Goal: Task Accomplishment & Management: Use online tool/utility

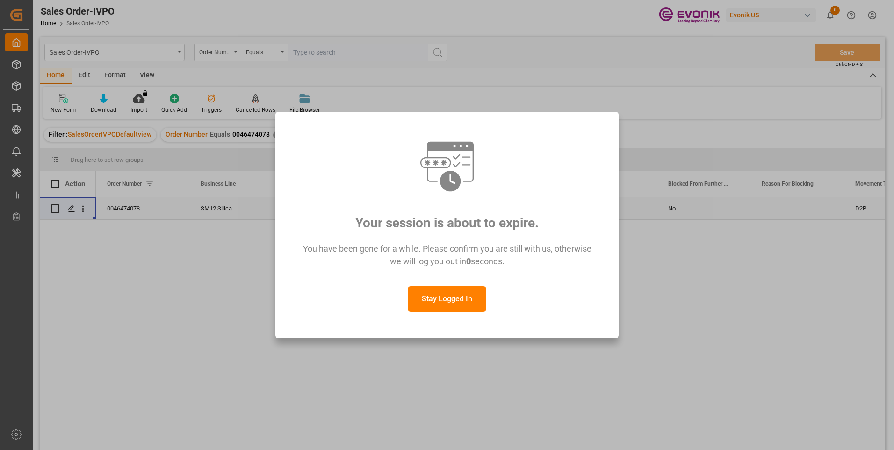
click at [437, 301] on button "Stay Logged In" at bounding box center [447, 298] width 79 height 25
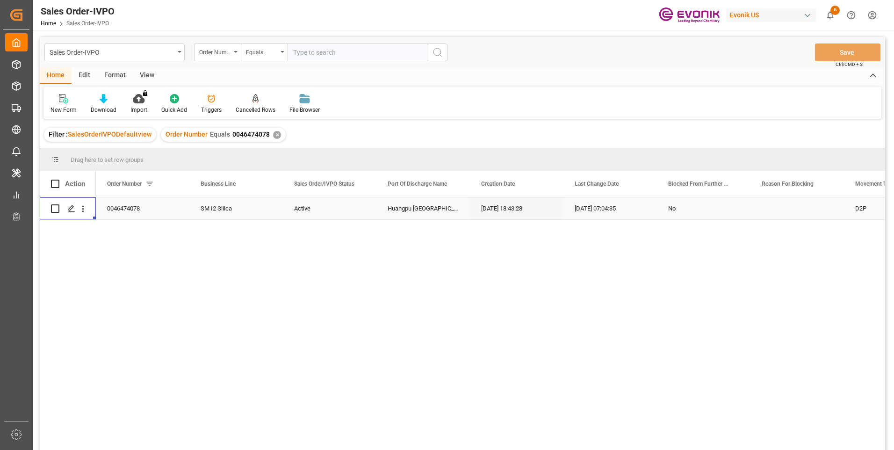
click at [348, 53] on input "text" at bounding box center [358, 52] width 140 height 18
paste input "46473370"
type input "0046473370"
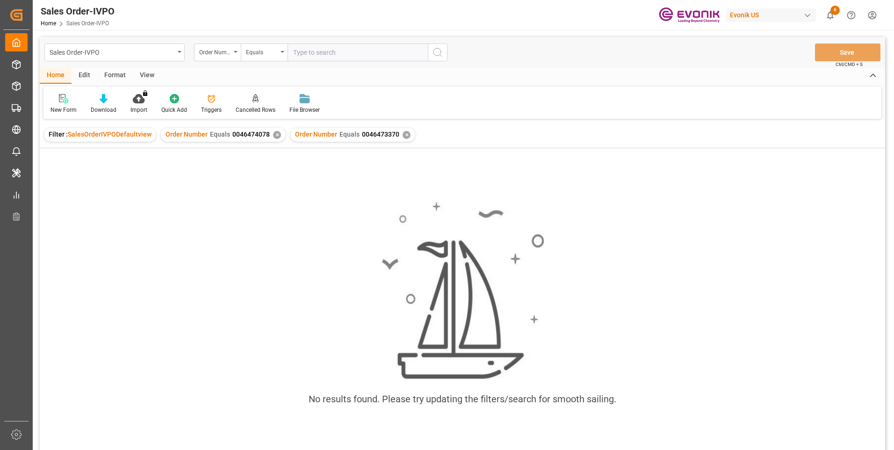
click at [273, 137] on div "✕" at bounding box center [277, 135] width 8 height 8
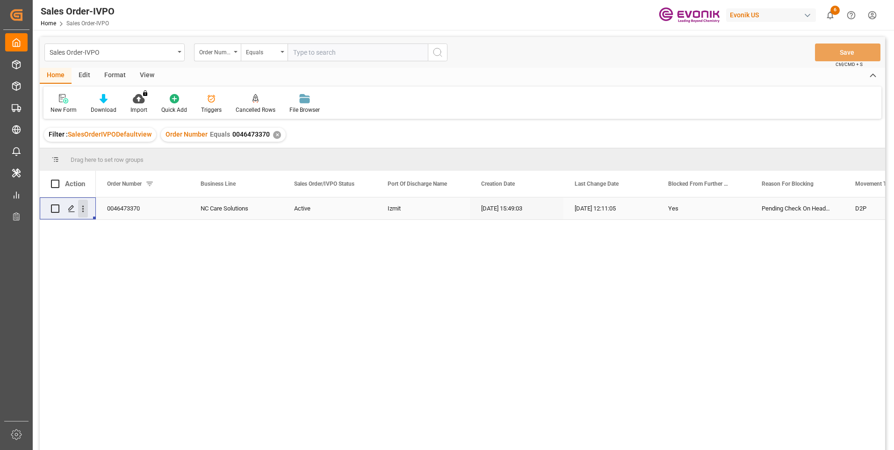
click at [86, 208] on icon "open menu" at bounding box center [83, 209] width 10 height 10
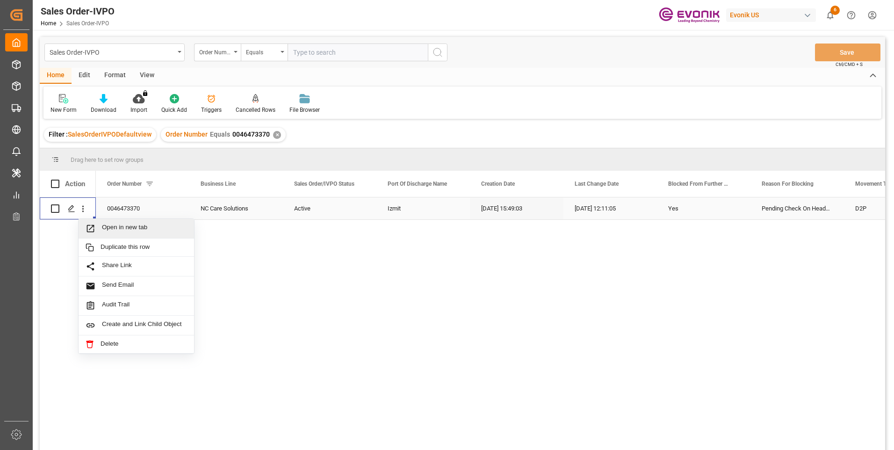
click at [139, 229] on span "Open in new tab" at bounding box center [144, 229] width 85 height 10
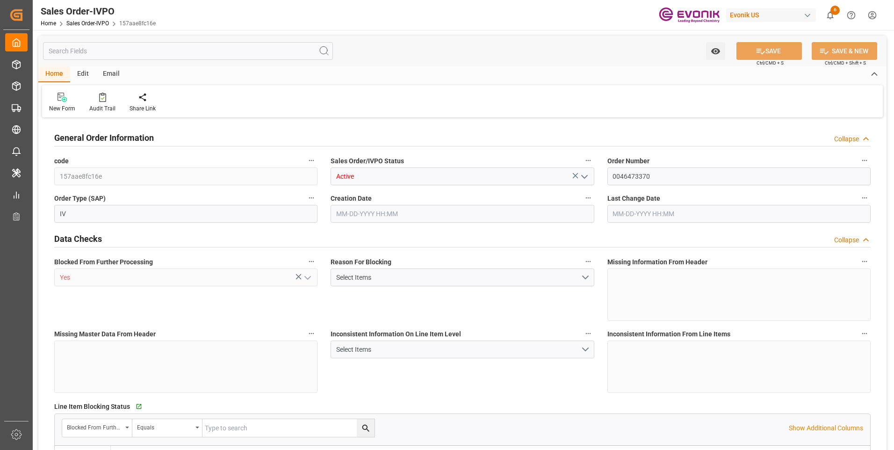
type input "TRIZT"
type input "0"
type input "1"
type input "2"
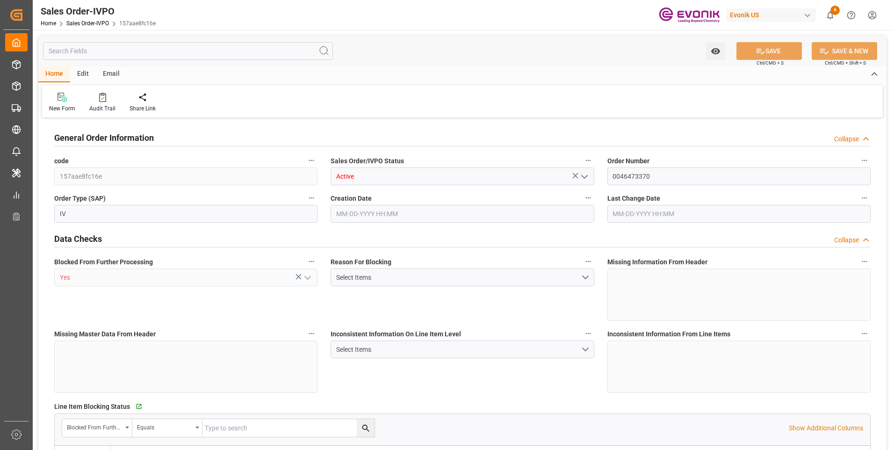
type input "16879.428"
type input "50.0978"
type input "17000"
type input "30"
type input "10-07-2025 15:49"
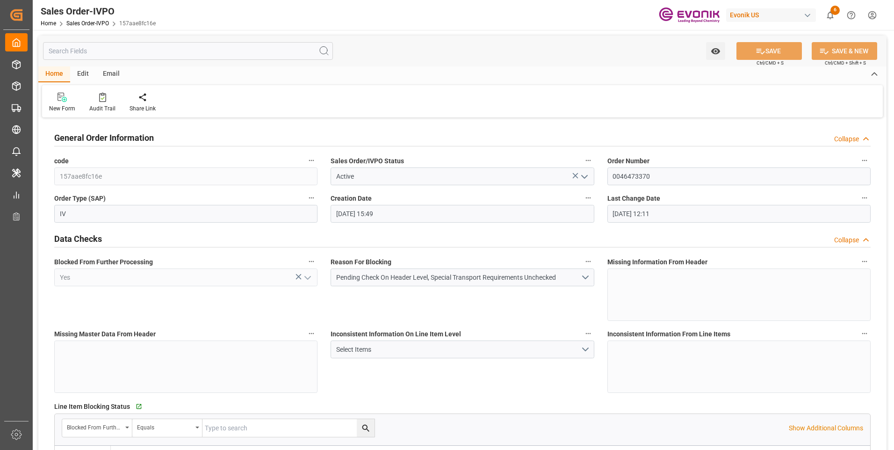
type input "10-15-2025 12:11"
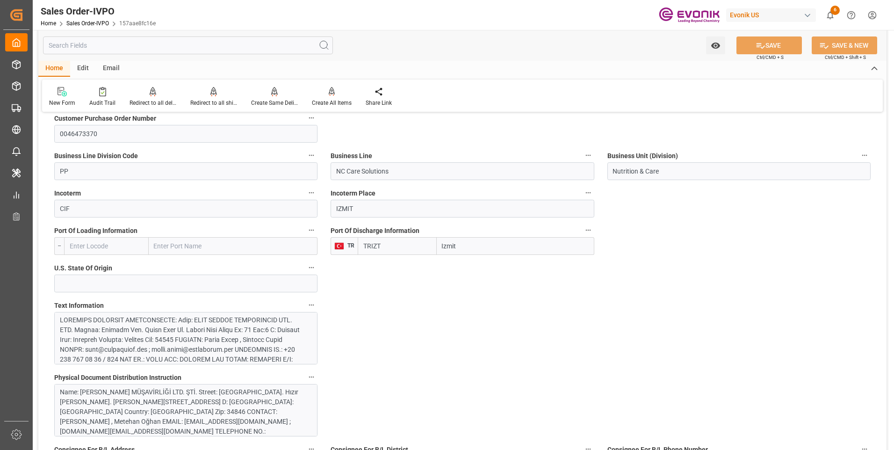
scroll to position [655, 0]
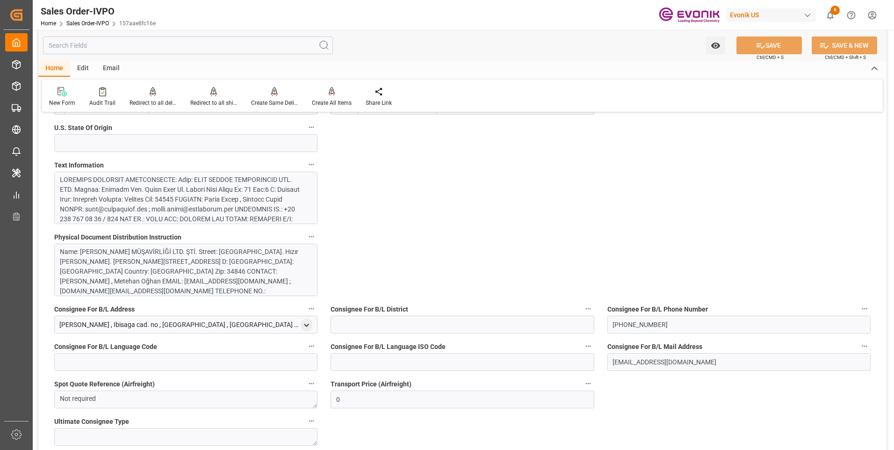
click at [191, 202] on div at bounding box center [182, 293] width 245 height 236
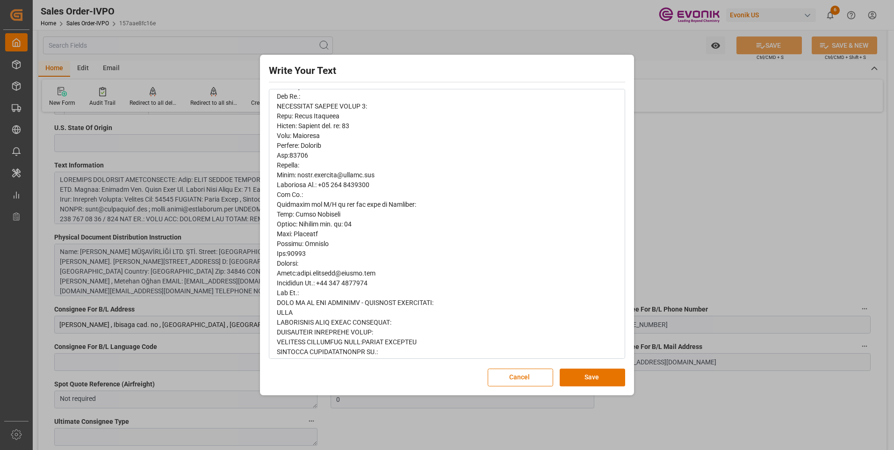
scroll to position [441, 0]
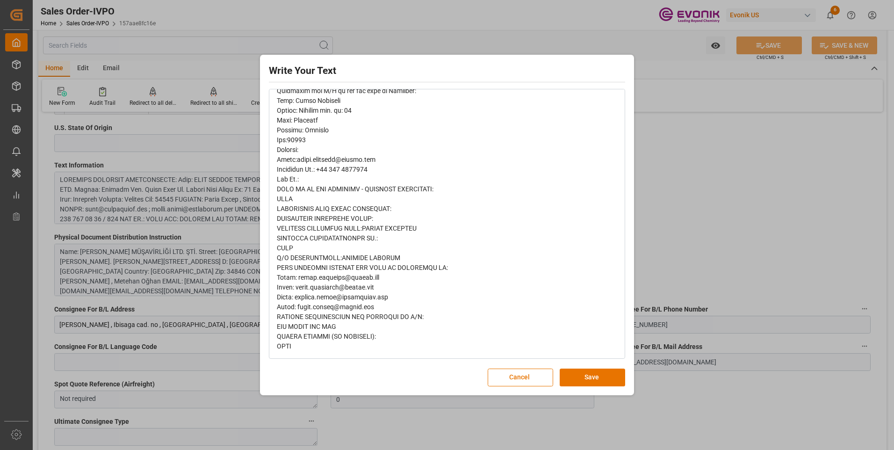
click at [784, 174] on div "Write Your Text Normal 14 Font Cancel Save" at bounding box center [447, 225] width 894 height 450
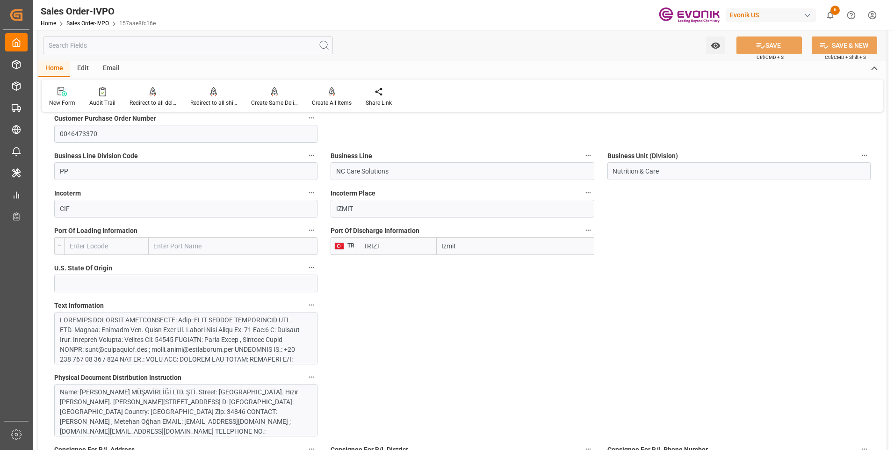
scroll to position [281, 0]
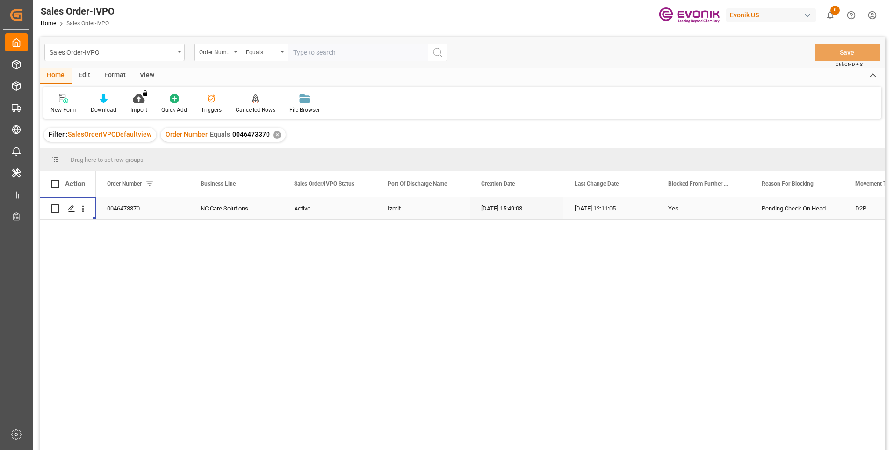
click at [318, 56] on input "text" at bounding box center [358, 52] width 140 height 18
paste input "2007043843"
type input "2007043843"
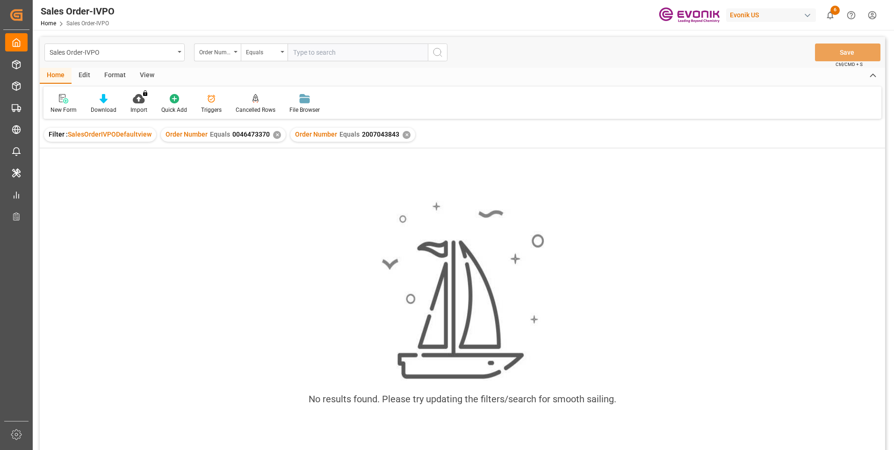
click at [278, 137] on div "Order Number Equals 0046473370 ✕" at bounding box center [223, 135] width 125 height 14
click at [275, 133] on div "✕" at bounding box center [277, 135] width 8 height 8
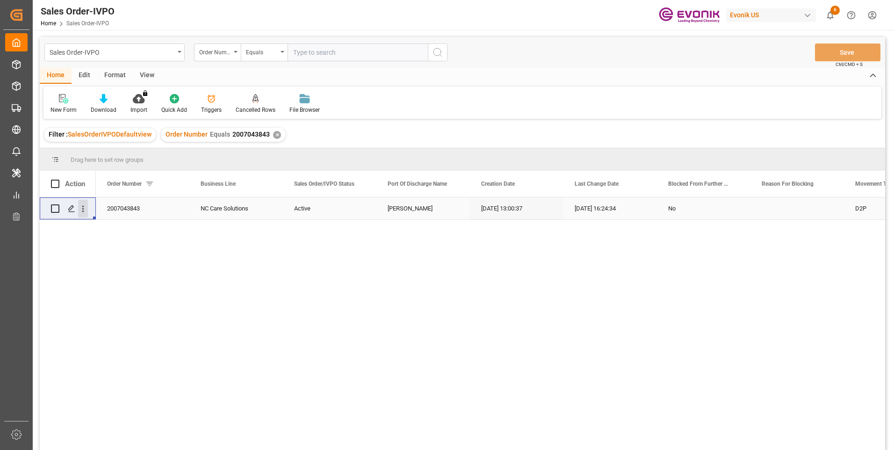
click at [82, 206] on icon "open menu" at bounding box center [83, 209] width 2 height 7
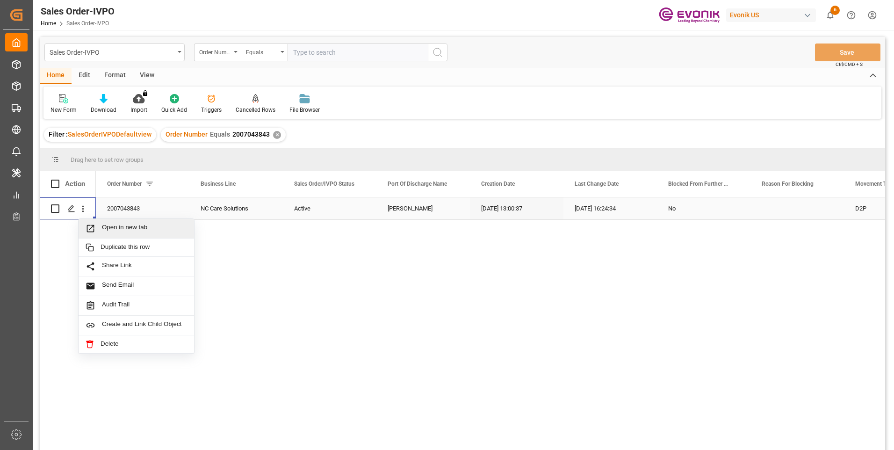
click at [134, 232] on span "Open in new tab" at bounding box center [144, 229] width 85 height 10
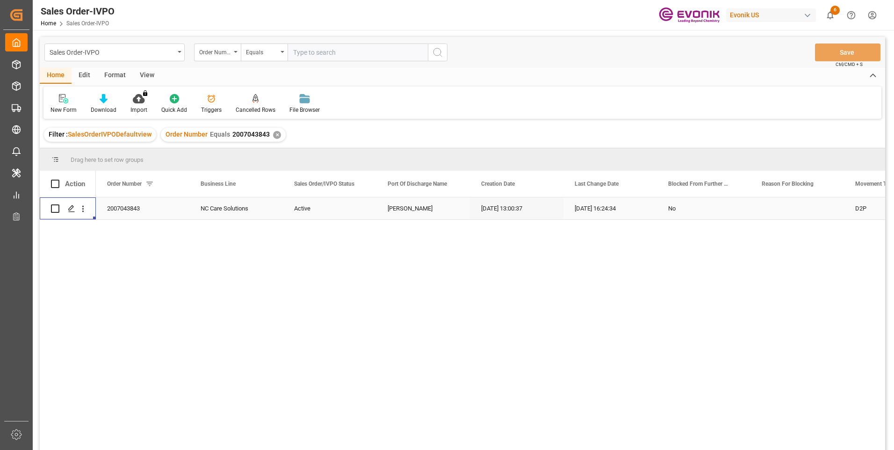
click at [333, 57] on input "text" at bounding box center [358, 52] width 140 height 18
paste input "2007219227"
type input "2007219227"
click at [437, 58] on button "search button" at bounding box center [438, 52] width 20 height 18
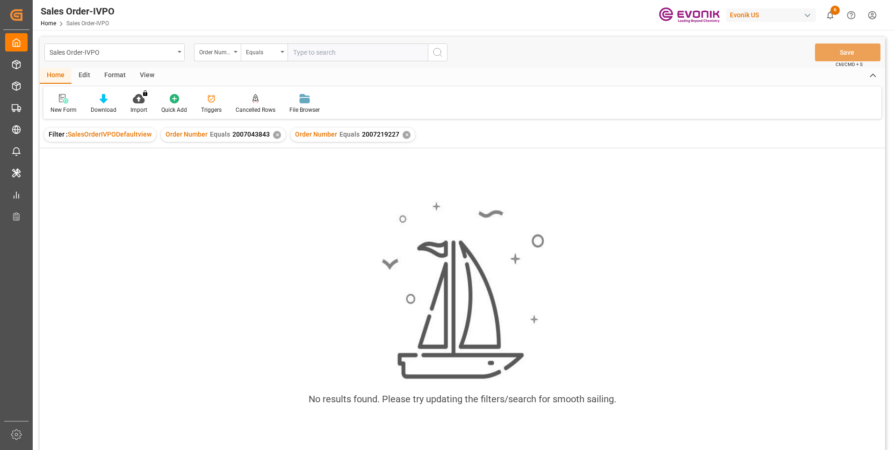
click at [275, 138] on div "Order Number Equals 2007043843 ✕" at bounding box center [223, 135] width 125 height 14
click at [274, 134] on div "✕" at bounding box center [277, 135] width 8 height 8
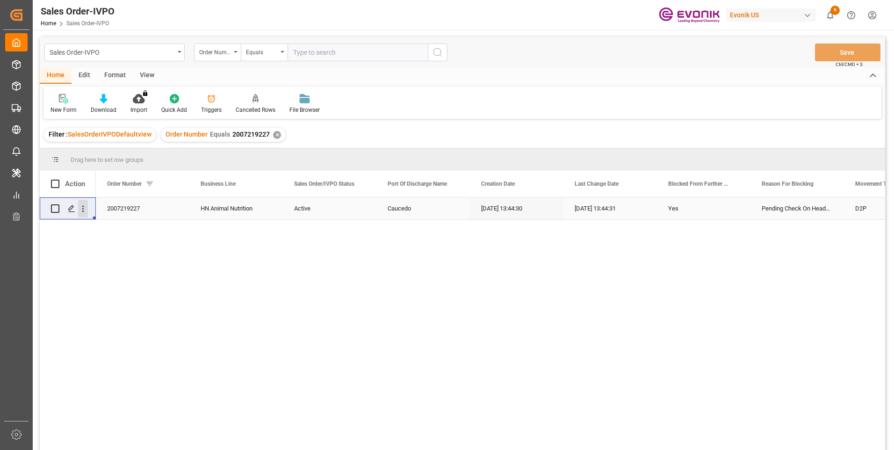
click at [85, 211] on icon "open menu" at bounding box center [83, 209] width 10 height 10
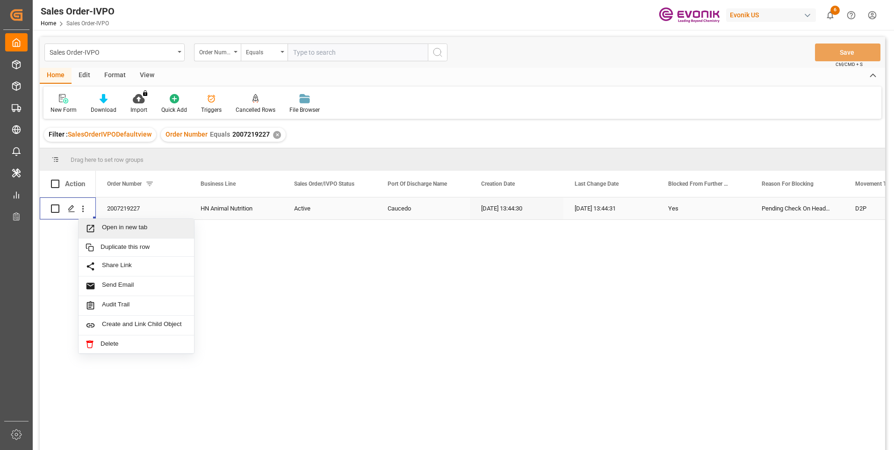
click at [126, 226] on span "Open in new tab" at bounding box center [144, 229] width 85 height 10
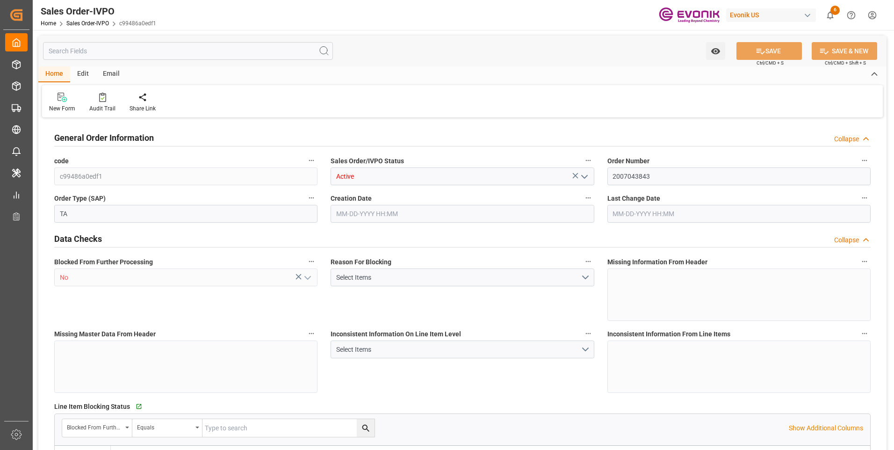
type input "BRSSZ"
type input "0"
type input "1"
type input "2"
type input "20000"
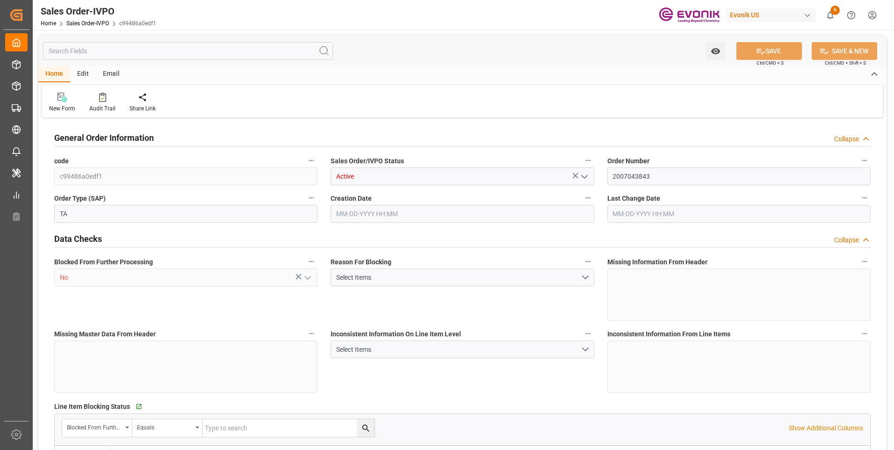
type input "0"
type input "17000"
type input "30"
type input "[DATE] 13:00"
type input "[DATE] 16:24"
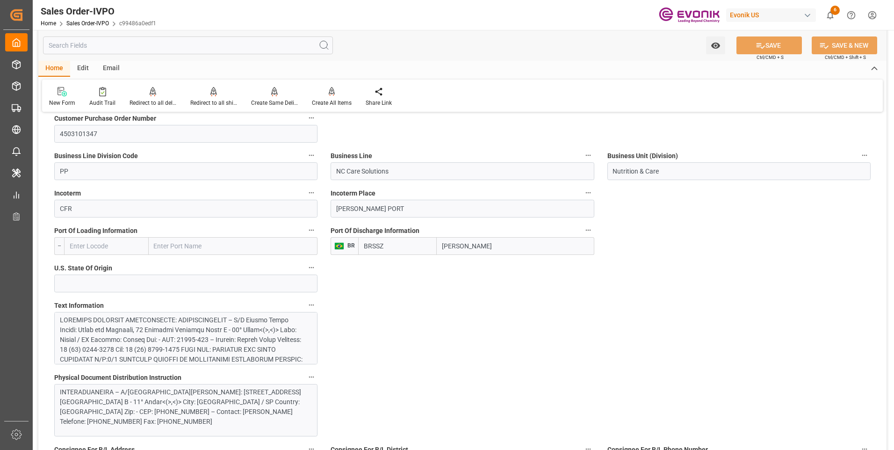
scroll to position [561, 0]
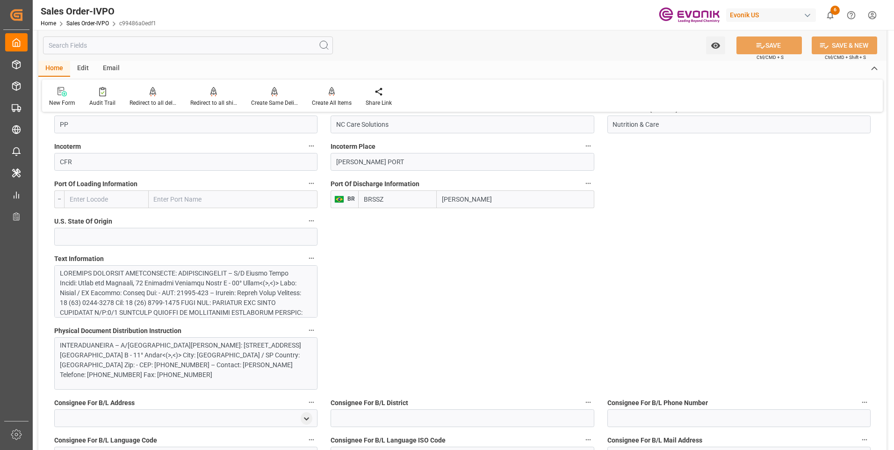
click at [200, 299] on div at bounding box center [182, 454] width 245 height 373
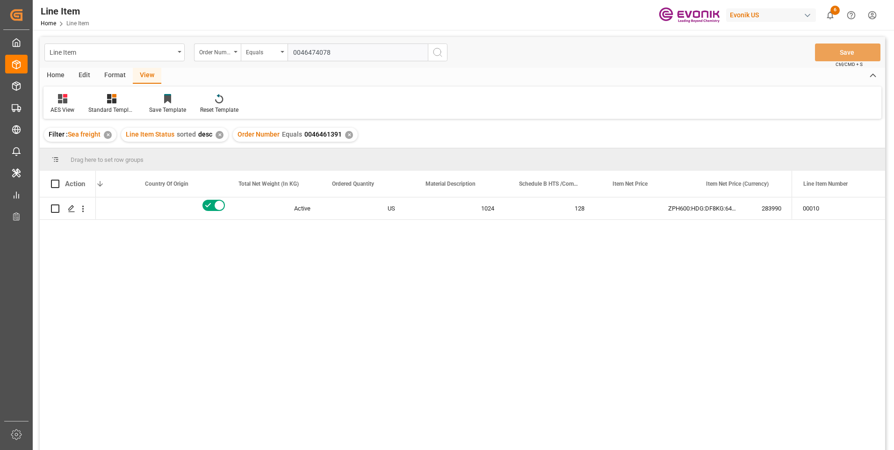
scroll to position [0, 243]
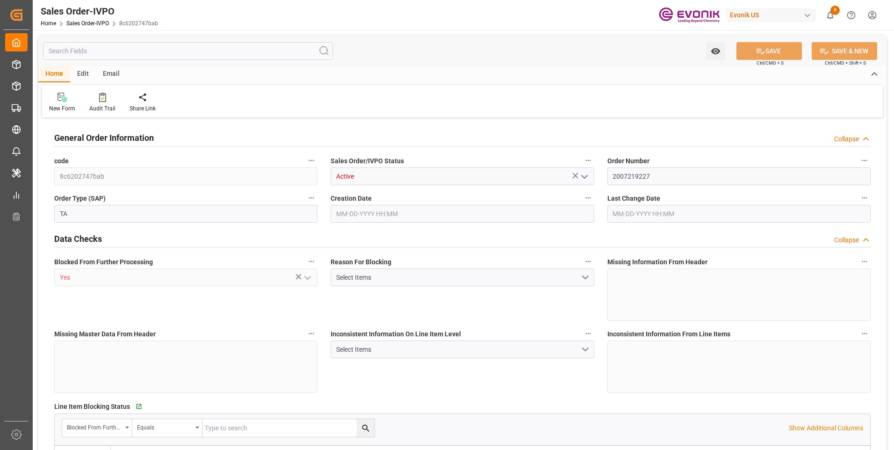
type input "DOCAU"
type input "0"
type input "5"
type input "102740"
type input "10-15-2025 13:44"
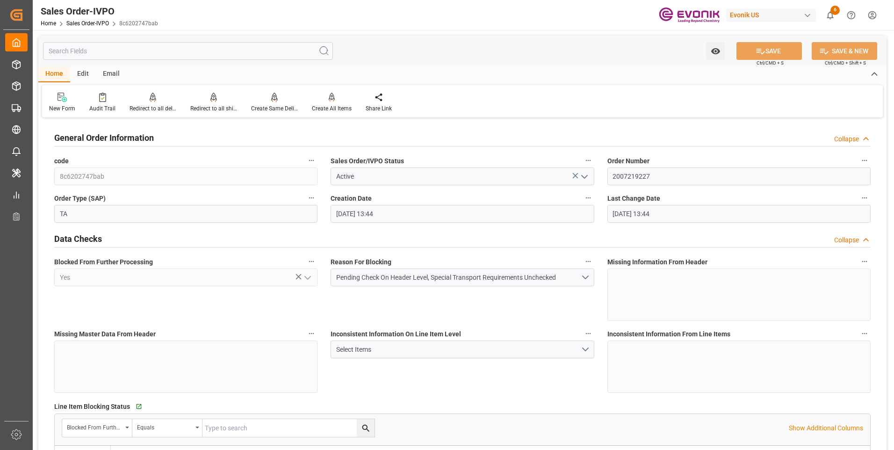
type input "10-15-2025 13:44"
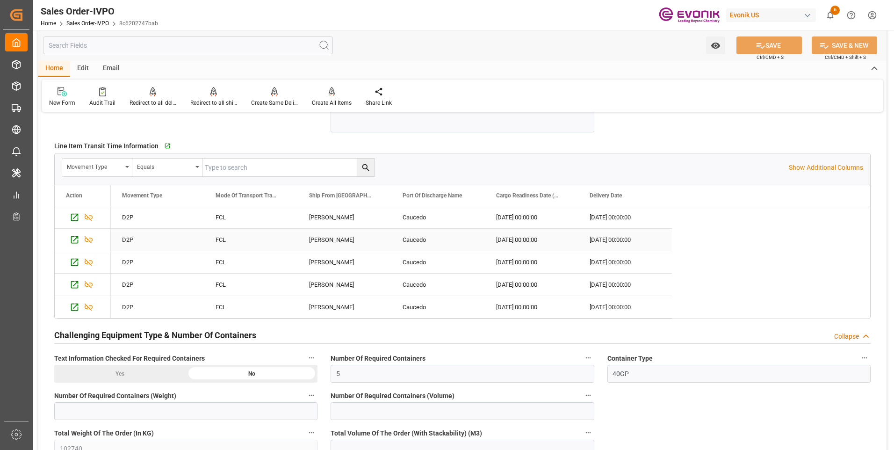
scroll to position [1871, 0]
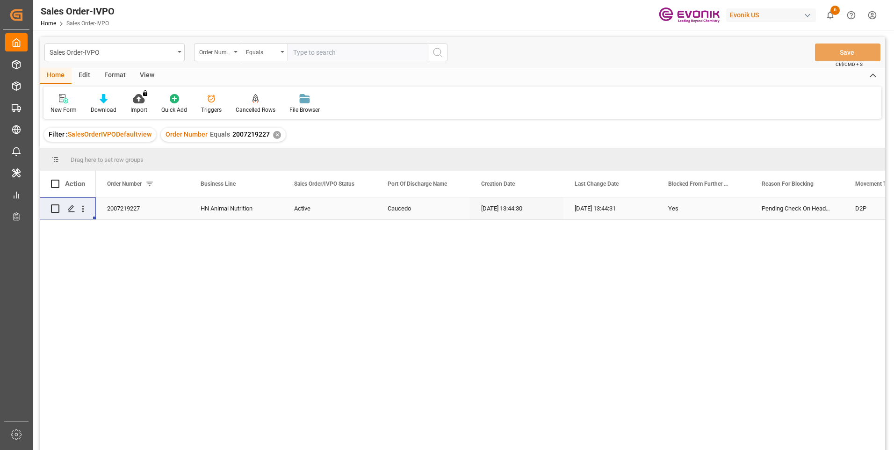
click at [330, 51] on input "text" at bounding box center [358, 52] width 140 height 18
type input "0046470532"
click at [437, 56] on circle "search button" at bounding box center [437, 51] width 7 height 7
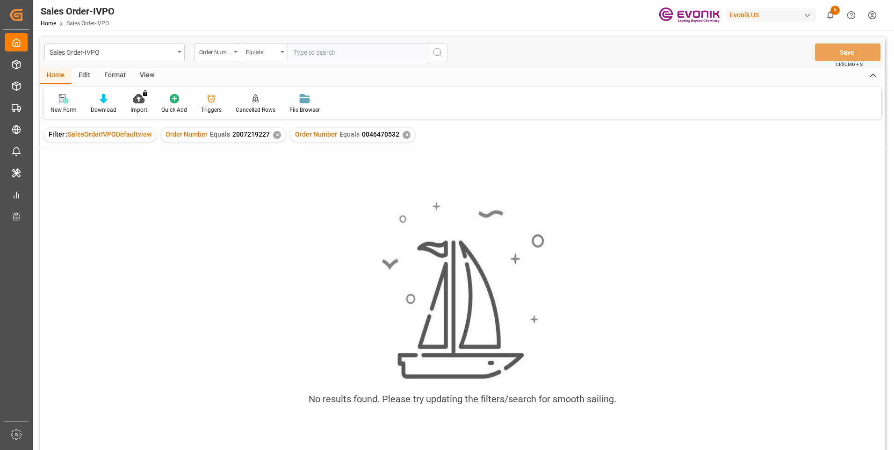
click at [273, 134] on div "✕" at bounding box center [277, 135] width 8 height 8
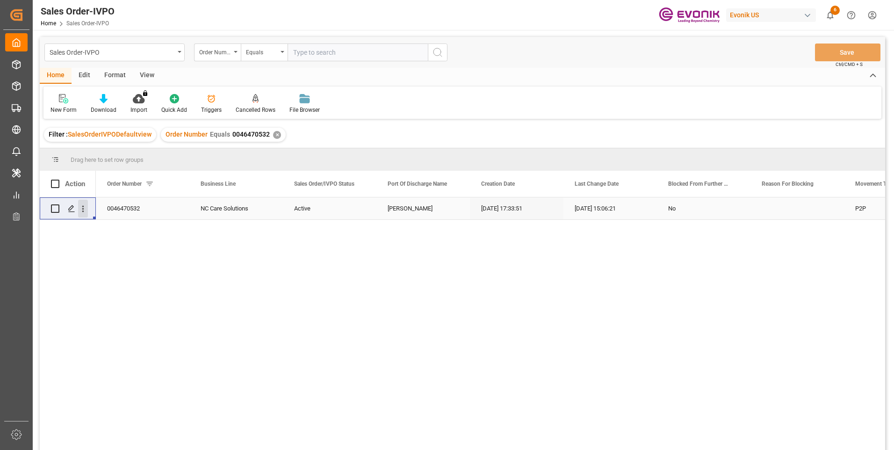
click at [83, 212] on icon "open menu" at bounding box center [83, 209] width 10 height 10
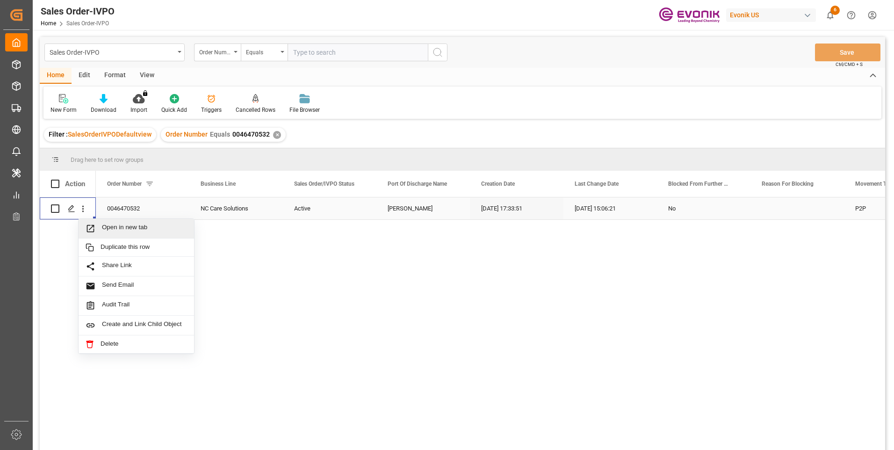
click at [118, 230] on span "Open in new tab" at bounding box center [144, 229] width 85 height 10
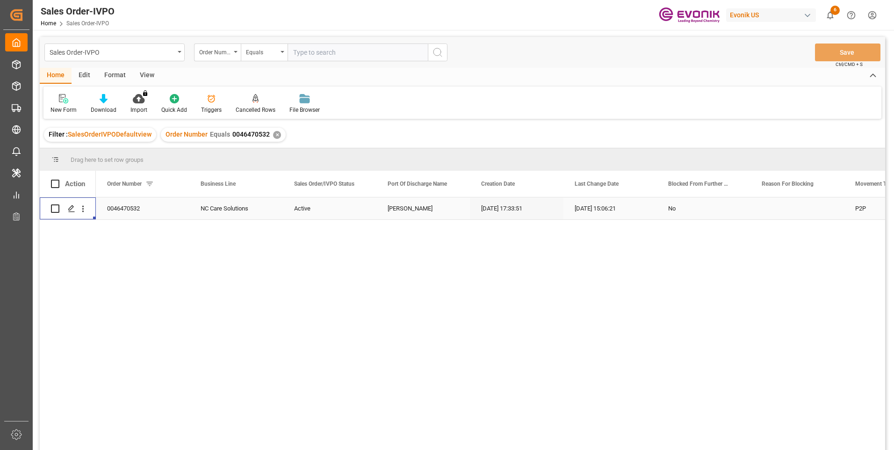
click at [339, 51] on input "text" at bounding box center [358, 52] width 140 height 18
paste input "2007080265"
type input "2007080265"
click at [435, 51] on icon "search button" at bounding box center [437, 52] width 11 height 11
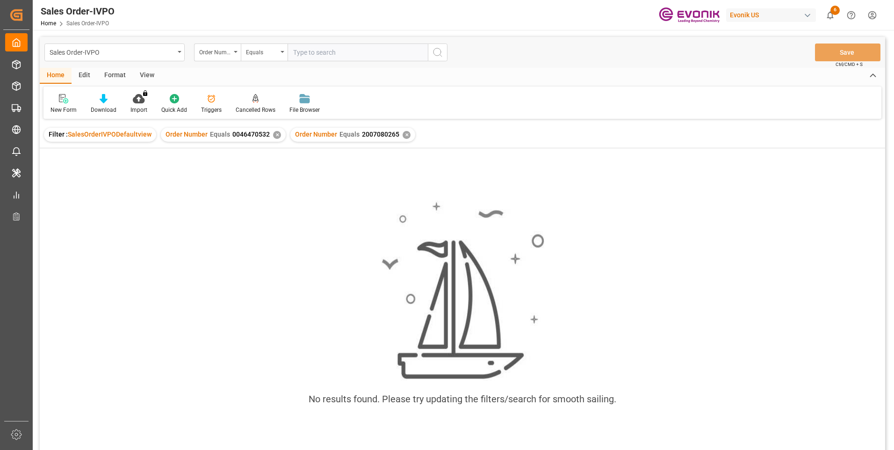
click at [275, 135] on div "✕" at bounding box center [277, 135] width 8 height 8
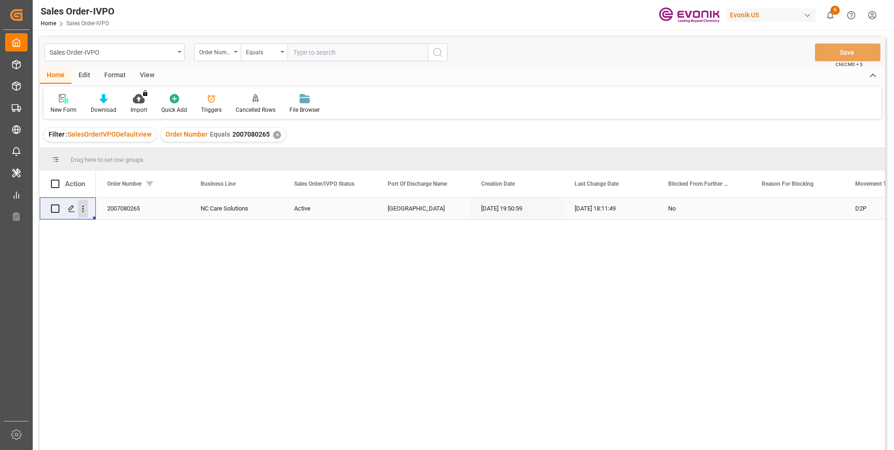
click at [84, 208] on icon "open menu" at bounding box center [83, 209] width 10 height 10
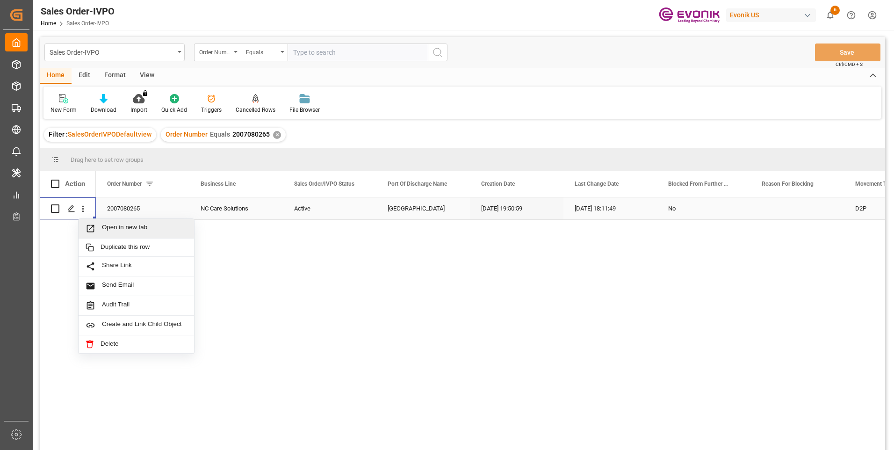
click at [132, 226] on span "Open in new tab" at bounding box center [144, 229] width 85 height 10
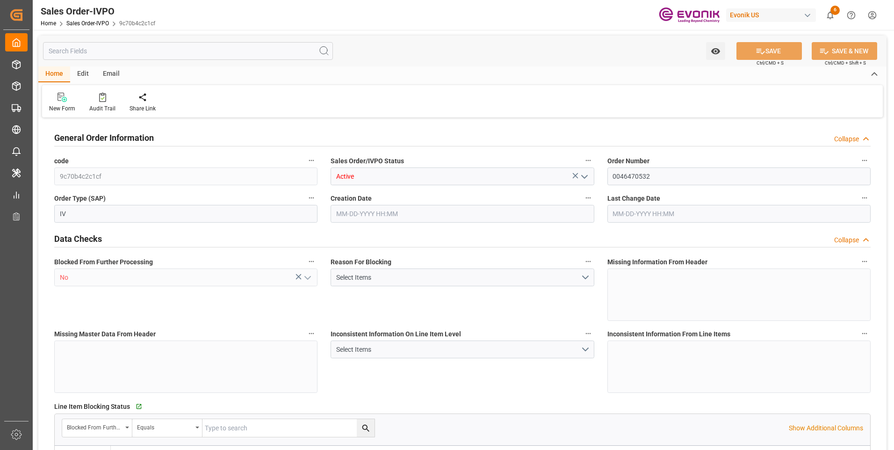
type input "BRSSZ"
type input "0"
type input "1"
type input "888.616"
type input "08-27-2025 17:33"
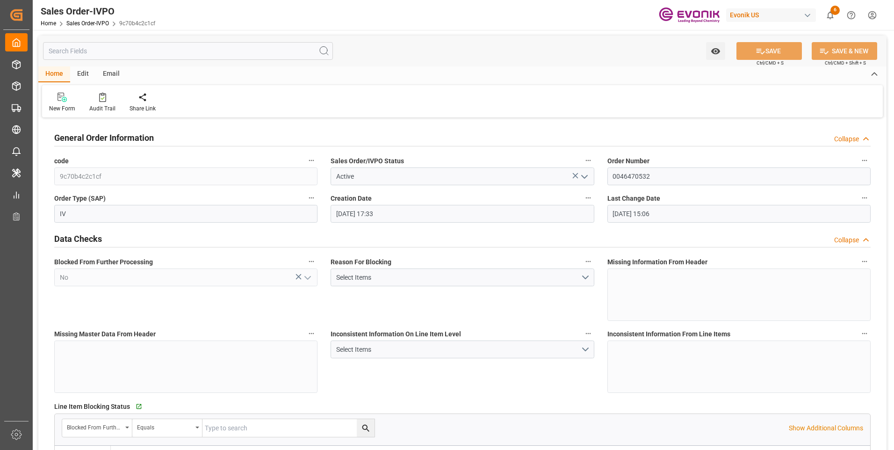
type input "09-18-2025 15:06"
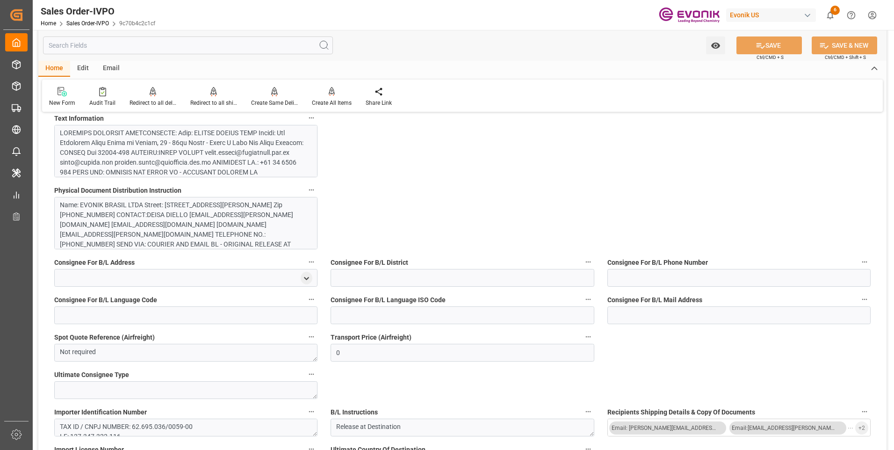
scroll to position [561, 0]
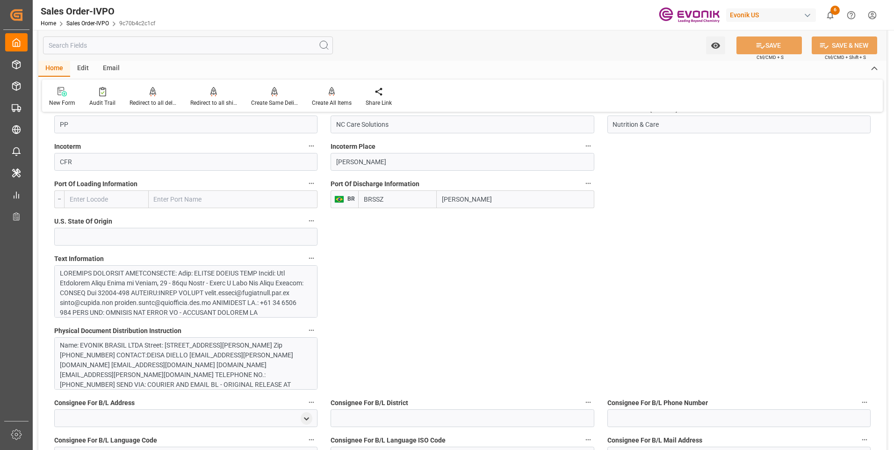
click at [192, 313] on div at bounding box center [182, 381] width 245 height 226
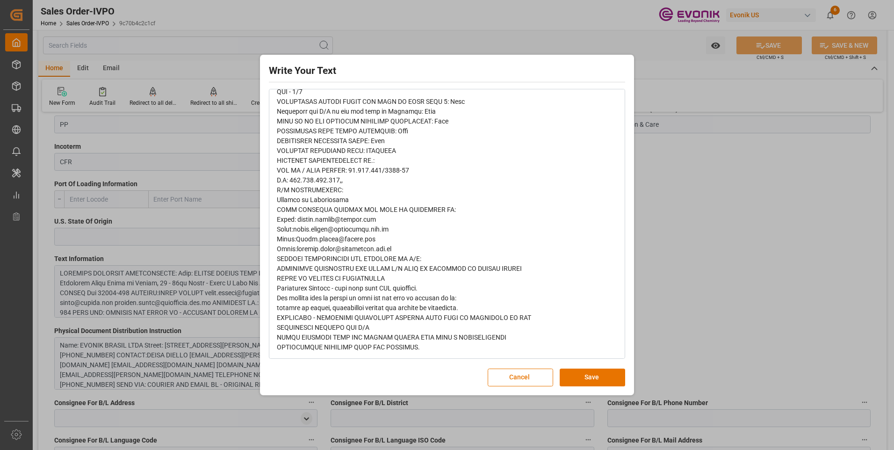
scroll to position [235, 0]
drag, startPoint x: 218, startPoint y: 349, endPoint x: 716, endPoint y: 211, distance: 515.8
click at [716, 211] on div "Write Your Text Normal 14 Font Cancel Save" at bounding box center [447, 225] width 894 height 450
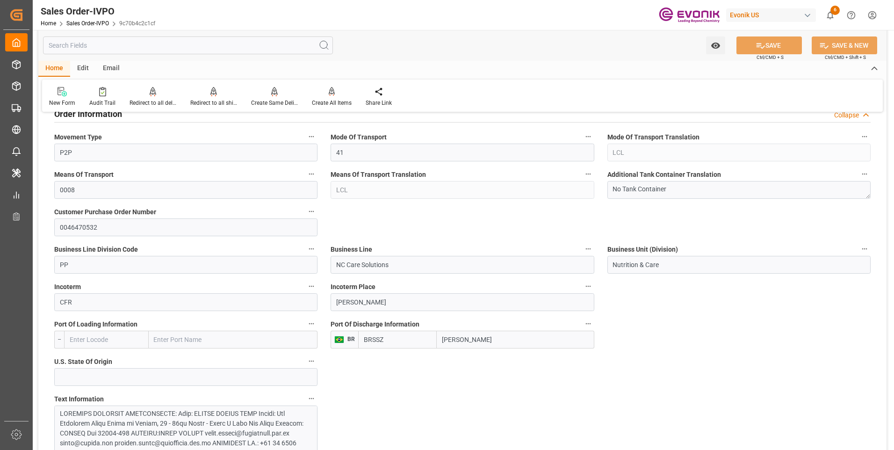
scroll to position [561, 0]
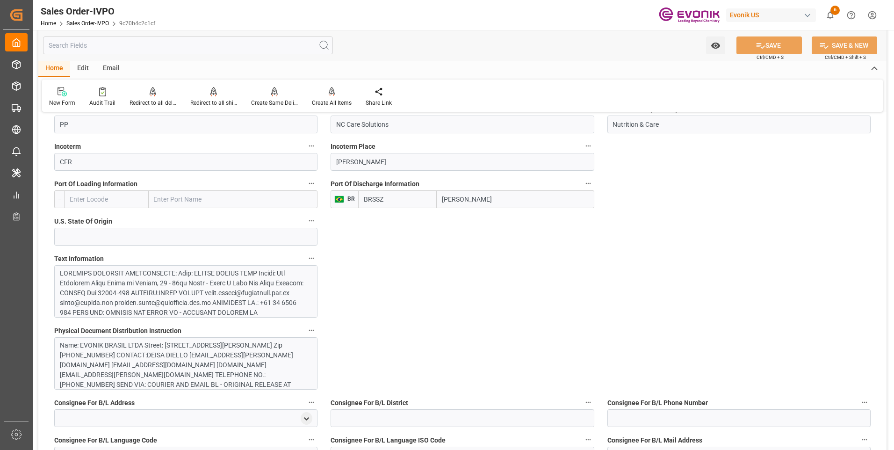
click at [138, 273] on div at bounding box center [182, 381] width 245 height 226
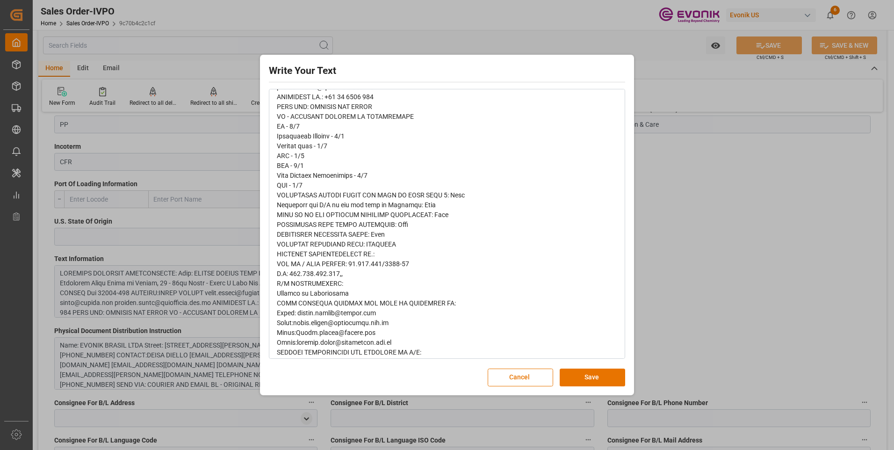
scroll to position [187, 0]
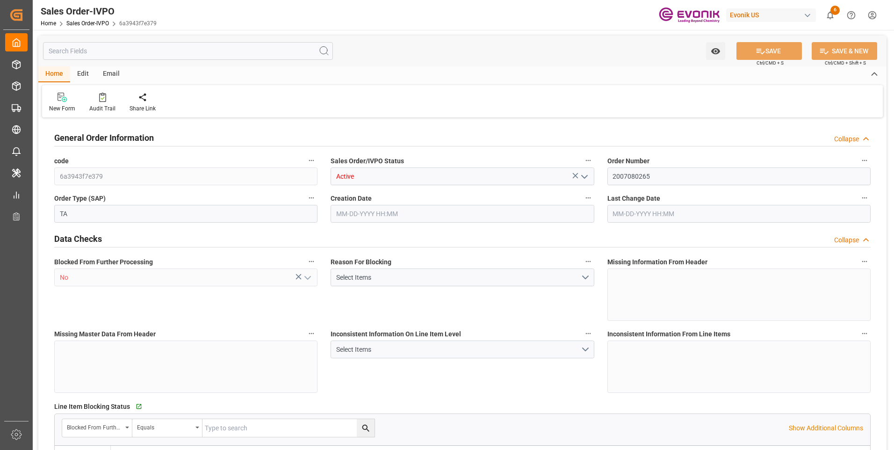
type input "BRRIO"
type input "0"
type input "1"
type input "2"
type input "20000"
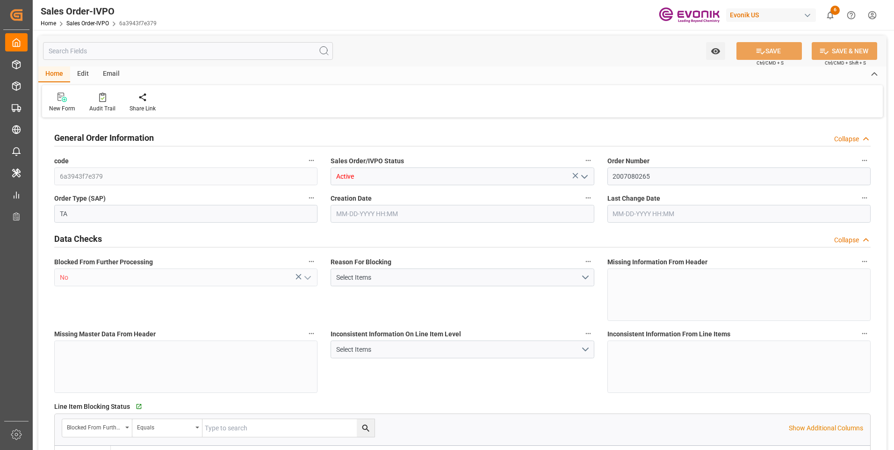
type input "0"
type input "17000"
type input "30"
type input "[DATE] 19:50"
type input "[DATE] 18:11"
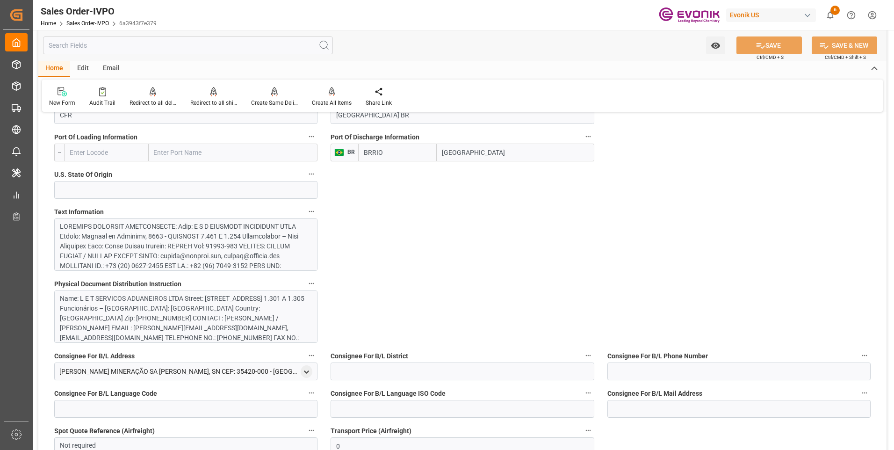
scroll to position [655, 0]
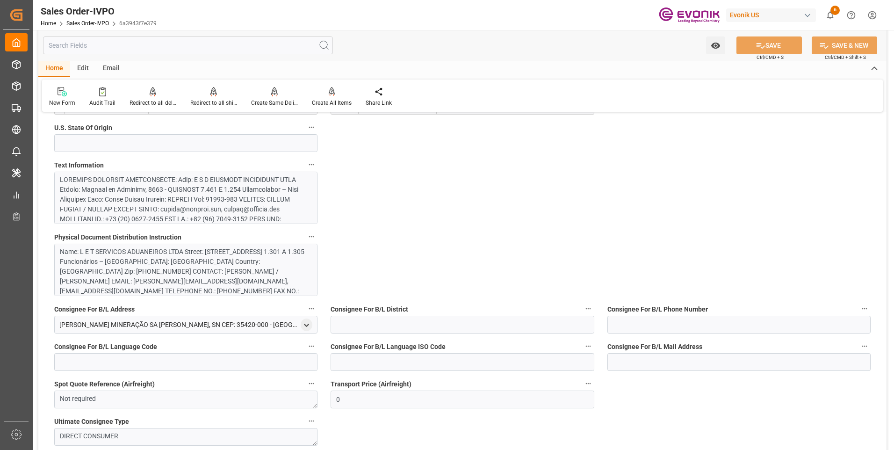
click at [180, 194] on div at bounding box center [182, 391] width 245 height 432
